Goal: Transaction & Acquisition: Book appointment/travel/reservation

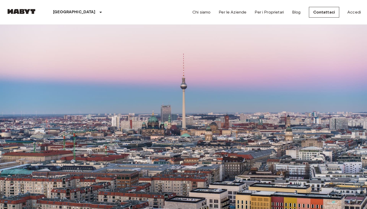
scroll to position [3242, 0]
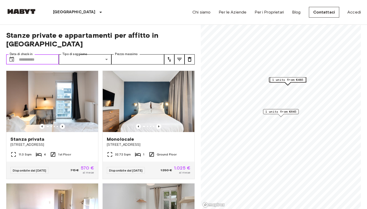
click at [34, 54] on input "Data di check-in" at bounding box center [39, 59] width 40 height 10
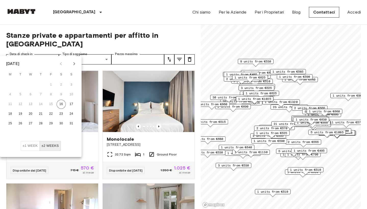
click at [26, 144] on button "±1 week" at bounding box center [30, 146] width 19 height 10
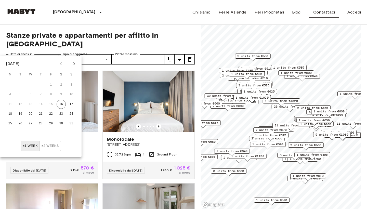
click at [170, 35] on span "Stanze private e appartamenti per affitto in Berlin" at bounding box center [100, 39] width 189 height 17
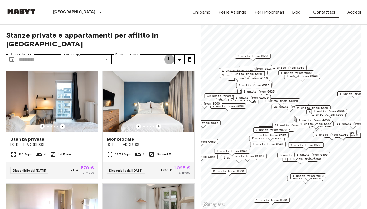
click at [170, 57] on icon "tune" at bounding box center [170, 59] width 4 height 5
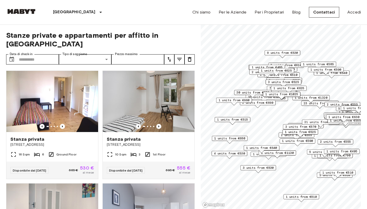
click at [235, 120] on span "1 units from €515" at bounding box center [232, 119] width 31 height 5
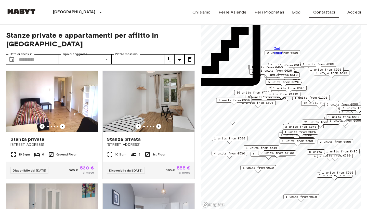
click at [34, 54] on input "Data di check-in" at bounding box center [39, 59] width 40 height 10
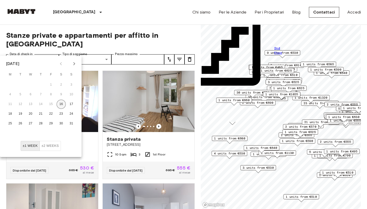
click at [62, 104] on button "16" at bounding box center [61, 104] width 9 height 9
type input "**********"
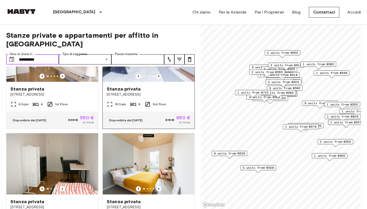
scroll to position [215, 0]
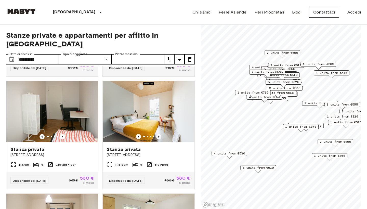
click at [172, 56] on icon "tune" at bounding box center [169, 59] width 6 height 6
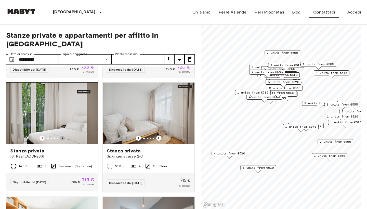
click at [62, 136] on icon "Previous image" at bounding box center [62, 138] width 5 height 5
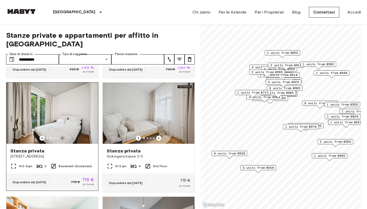
click at [61, 136] on icon "Previous image" at bounding box center [62, 138] width 5 height 5
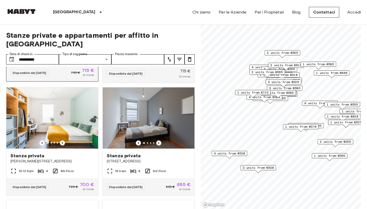
scroll to position [325, 0]
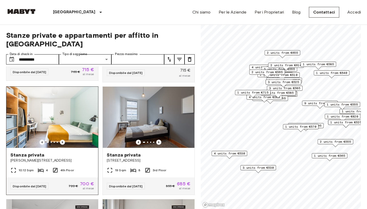
click at [64, 140] on icon "Previous image" at bounding box center [62, 142] width 5 height 5
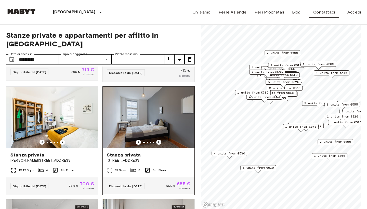
click at [157, 140] on icon "Previous image" at bounding box center [158, 142] width 5 height 5
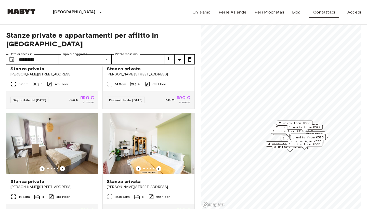
scroll to position [1162, 0]
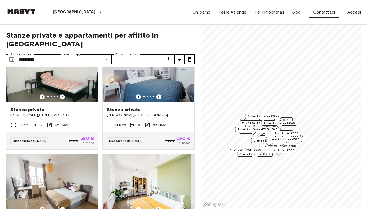
drag, startPoint x: 308, startPoint y: 127, endPoint x: 245, endPoint y: 131, distance: 62.3
click at [245, 131] on div "4 units from €580" at bounding box center [257, 133] width 36 height 8
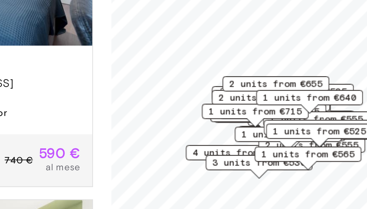
scroll to position [19, 0]
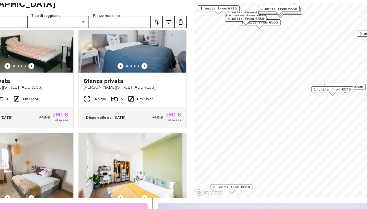
click at [304, 96] on span "1 units from €570" at bounding box center [319, 98] width 31 height 5
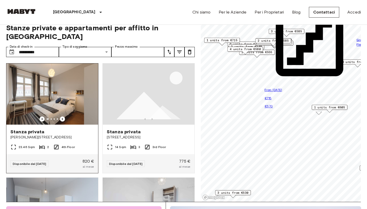
scroll to position [0, 0]
click at [55, 95] on img at bounding box center [52, 94] width 92 height 61
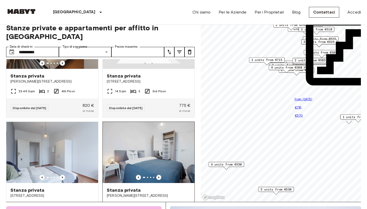
scroll to position [75, 0]
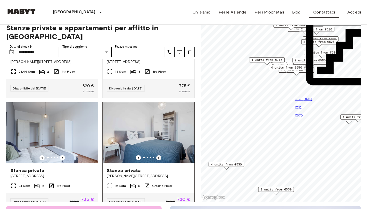
click at [161, 155] on icon "Previous image" at bounding box center [158, 157] width 5 height 5
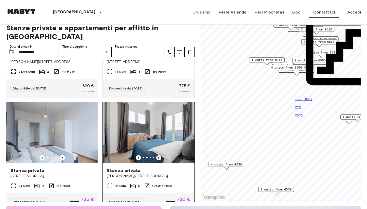
click at [161, 155] on icon "Previous image" at bounding box center [158, 157] width 5 height 5
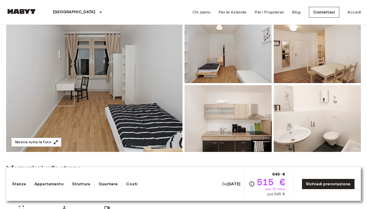
scroll to position [60, 0]
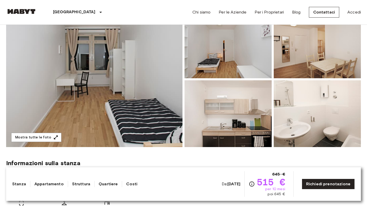
click at [122, 99] on img at bounding box center [94, 79] width 177 height 136
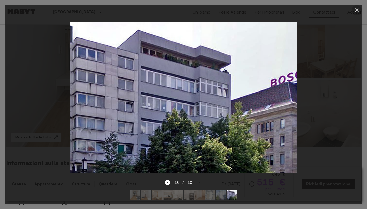
click at [358, 11] on icon "button" at bounding box center [357, 10] width 6 height 6
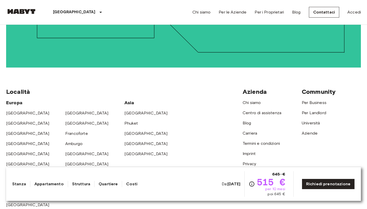
scroll to position [959, 0]
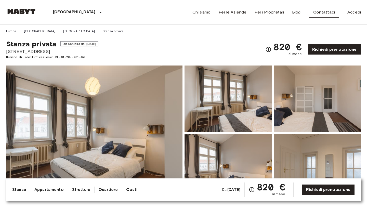
scroll to position [36, 0]
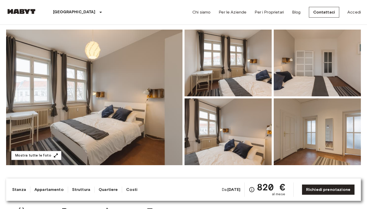
click at [122, 115] on img at bounding box center [94, 98] width 177 height 136
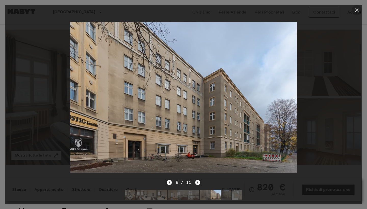
click at [354, 12] on button "button" at bounding box center [357, 10] width 10 height 10
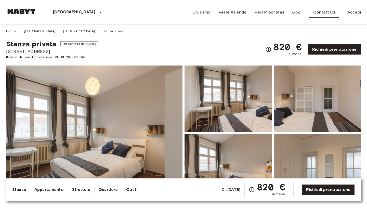
scroll to position [0, 0]
click at [89, 102] on img at bounding box center [94, 134] width 177 height 136
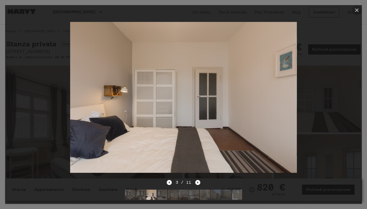
click at [359, 11] on icon "button" at bounding box center [357, 10] width 6 height 6
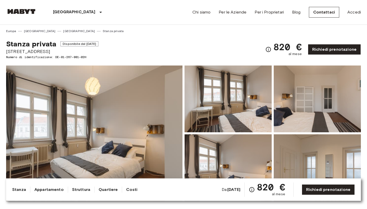
click at [129, 120] on img at bounding box center [94, 134] width 177 height 136
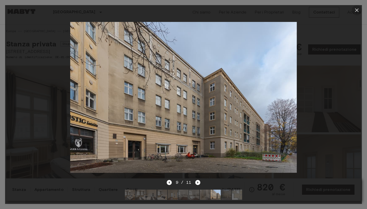
click at [358, 7] on icon "button" at bounding box center [357, 10] width 6 height 6
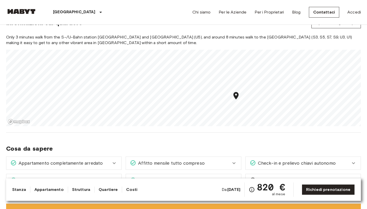
scroll to position [386, 0]
click at [232, 39] on div "Only 3 minutes walk from the S-/U-Bahn station Weberwiese and Frankfurter Tor (…" at bounding box center [183, 80] width 355 height 92
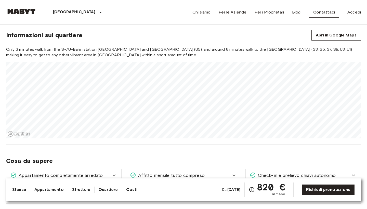
scroll to position [388, 0]
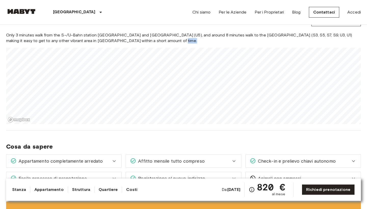
drag, startPoint x: 209, startPoint y: 39, endPoint x: 209, endPoint y: 47, distance: 8.2
click at [209, 47] on div "Only 3 minutes walk from the S-/U-Bahn station Weberwiese and Frankfurter Tor (…" at bounding box center [183, 78] width 355 height 92
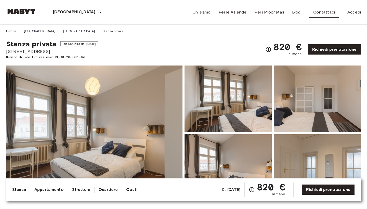
scroll to position [0, 0]
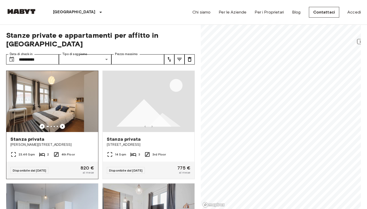
click at [61, 115] on img at bounding box center [52, 101] width 92 height 61
click at [62, 124] on icon "Previous image" at bounding box center [62, 126] width 5 height 5
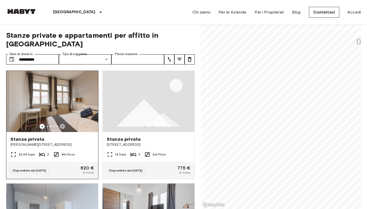
click at [62, 124] on icon "Previous image" at bounding box center [62, 126] width 5 height 5
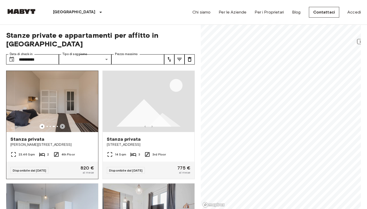
click at [62, 124] on icon "Previous image" at bounding box center [62, 126] width 5 height 5
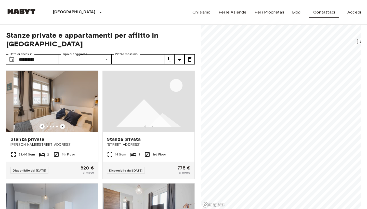
click at [62, 124] on icon "Previous image" at bounding box center [62, 126] width 5 height 5
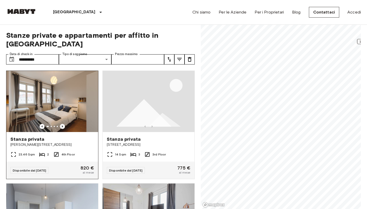
click at [62, 124] on icon "Previous image" at bounding box center [62, 126] width 5 height 5
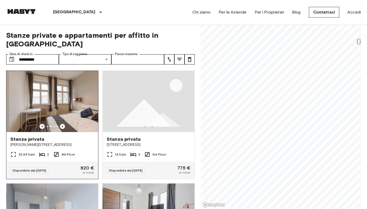
scroll to position [121, 0]
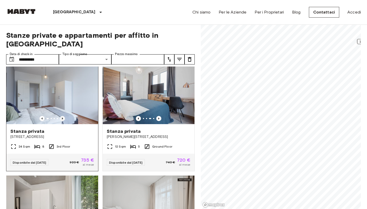
click at [63, 116] on icon "Previous image" at bounding box center [62, 118] width 5 height 5
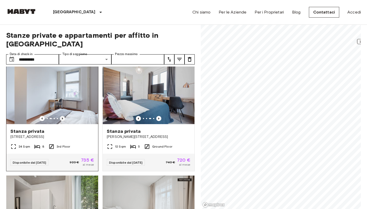
click at [63, 116] on icon "Previous image" at bounding box center [62, 118] width 5 height 5
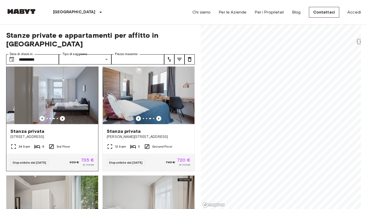
click at [63, 116] on icon "Previous image" at bounding box center [62, 118] width 5 height 5
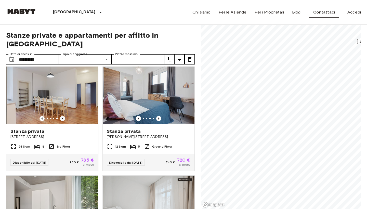
click at [63, 116] on icon "Previous image" at bounding box center [62, 118] width 5 height 5
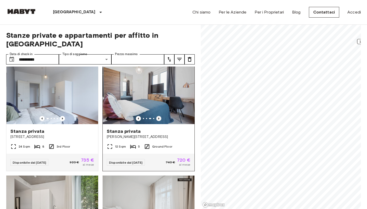
click at [158, 116] on icon "Previous image" at bounding box center [158, 118] width 5 height 5
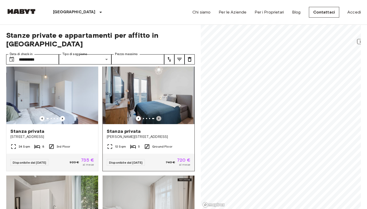
click at [158, 116] on icon "Previous image" at bounding box center [158, 118] width 5 height 5
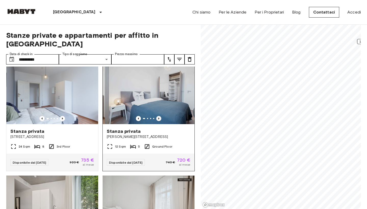
click at [158, 116] on icon "Previous image" at bounding box center [158, 118] width 5 height 5
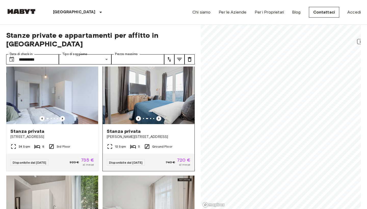
scroll to position [242, 0]
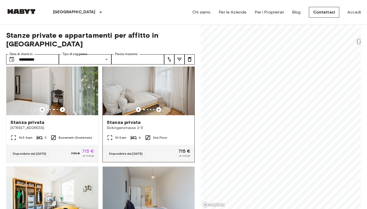
click at [158, 107] on icon "Previous image" at bounding box center [158, 109] width 5 height 5
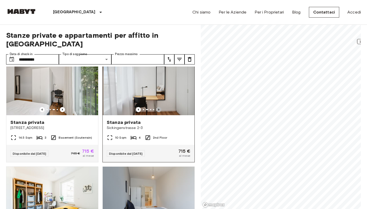
click at [158, 107] on icon "Previous image" at bounding box center [158, 109] width 5 height 5
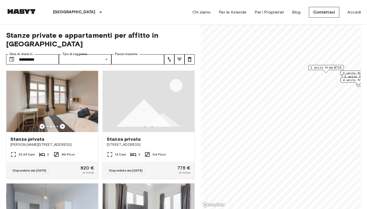
scroll to position [0, 0]
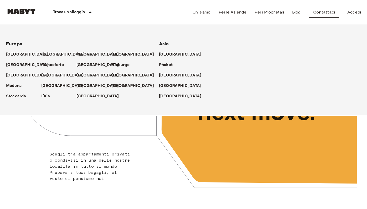
click at [48, 54] on p "[GEOGRAPHIC_DATA]" at bounding box center [63, 55] width 43 height 6
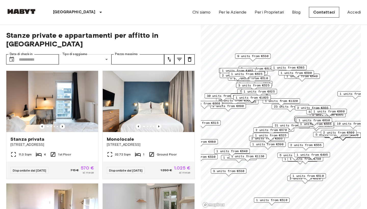
click at [39, 54] on input "Data di check-in" at bounding box center [39, 59] width 40 height 10
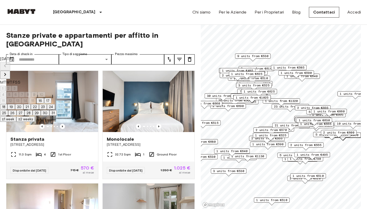
click at [23, 110] on button "20" at bounding box center [19, 107] width 8 height 6
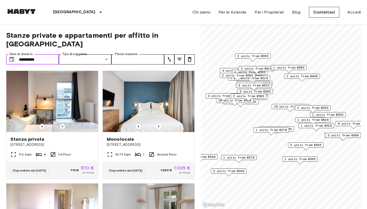
type input "**********"
click at [181, 40] on div "**********" at bounding box center [100, 117] width 189 height 185
click at [36, 54] on input "**********" at bounding box center [39, 59] width 40 height 10
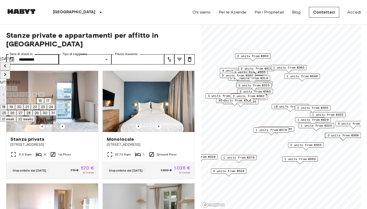
click at [23, 110] on button "20" at bounding box center [19, 107] width 8 height 6
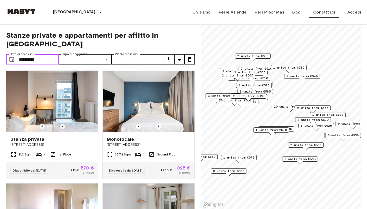
click at [61, 124] on icon "Previous image" at bounding box center [62, 126] width 5 height 5
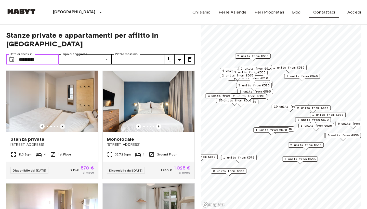
click at [61, 124] on icon "Previous image" at bounding box center [62, 126] width 5 height 5
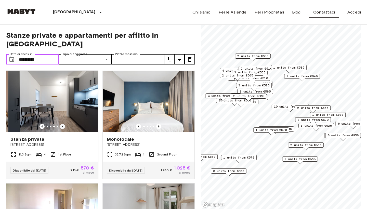
click at [61, 124] on icon "Previous image" at bounding box center [62, 126] width 5 height 5
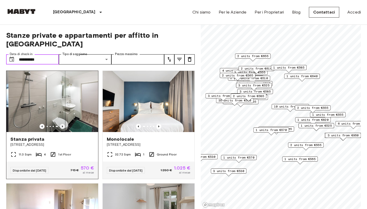
click at [61, 124] on icon "Previous image" at bounding box center [62, 126] width 5 height 5
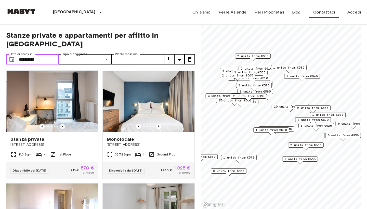
click at [61, 124] on icon "Previous image" at bounding box center [62, 126] width 5 height 5
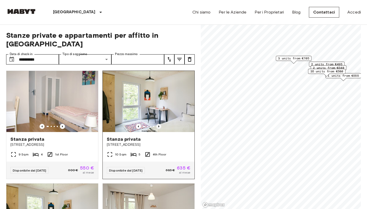
click at [158, 124] on icon "Previous image" at bounding box center [158, 126] width 5 height 5
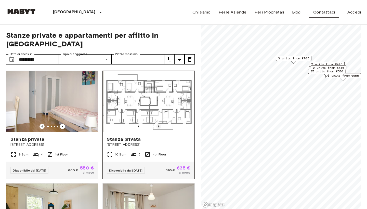
click at [158, 124] on icon "Previous image" at bounding box center [158, 126] width 5 height 5
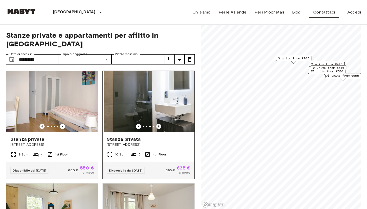
click at [158, 124] on icon "Previous image" at bounding box center [158, 126] width 5 height 5
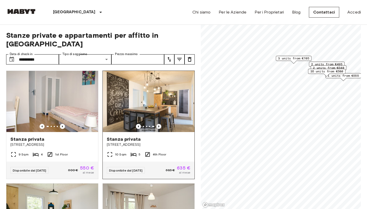
click at [158, 124] on icon "Previous image" at bounding box center [158, 126] width 5 height 5
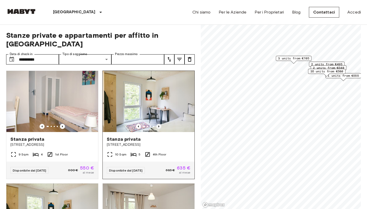
click at [158, 124] on icon "Previous image" at bounding box center [158, 126] width 5 height 5
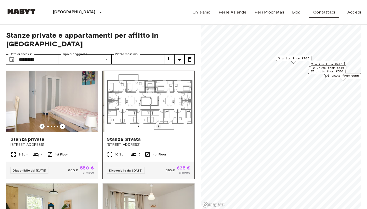
click at [158, 124] on icon "Previous image" at bounding box center [158, 126] width 5 height 5
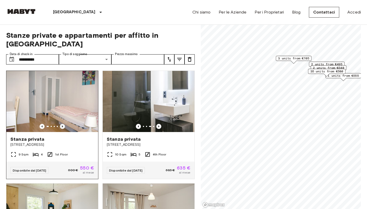
click at [63, 124] on icon "Previous image" at bounding box center [62, 126] width 5 height 5
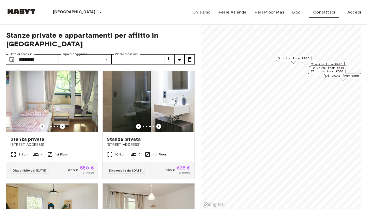
click at [62, 124] on icon "Previous image" at bounding box center [62, 126] width 5 height 5
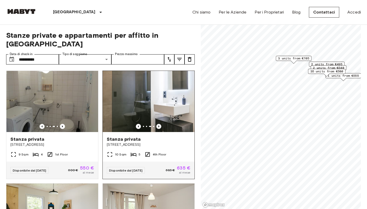
click at [159, 124] on icon "Previous image" at bounding box center [158, 126] width 5 height 5
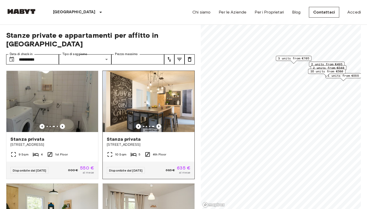
click at [159, 124] on icon "Previous image" at bounding box center [158, 126] width 5 height 5
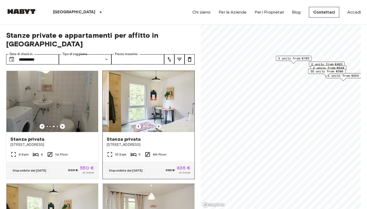
click at [159, 124] on icon "Previous image" at bounding box center [158, 126] width 5 height 5
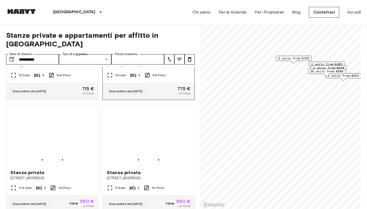
scroll to position [424, 0]
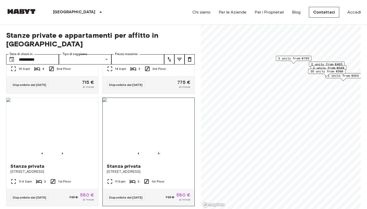
click at [158, 151] on icon "Previous image" at bounding box center [158, 153] width 5 height 5
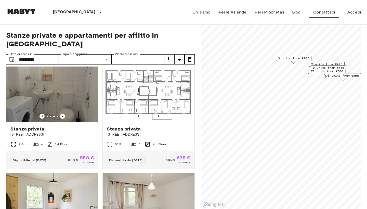
scroll to position [12, 0]
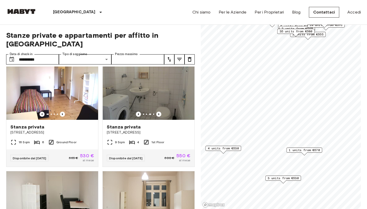
click at [303, 150] on span "1 units from €570" at bounding box center [304, 150] width 31 height 5
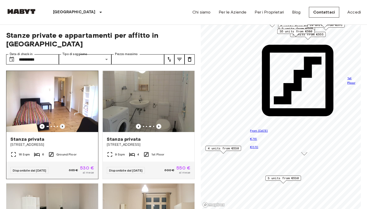
click at [63, 124] on icon "Previous image" at bounding box center [62, 126] width 5 height 5
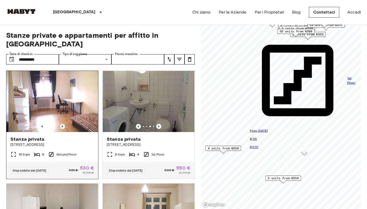
click at [62, 124] on icon "Previous image" at bounding box center [62, 126] width 5 height 5
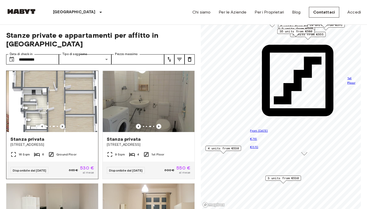
click at [62, 124] on icon "Previous image" at bounding box center [62, 126] width 5 height 5
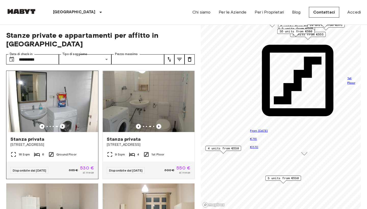
click at [62, 124] on icon "Previous image" at bounding box center [62, 126] width 5 height 5
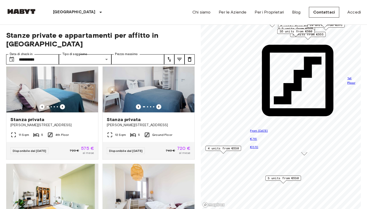
scroll to position [979, 0]
